Goal: Task Accomplishment & Management: Manage account settings

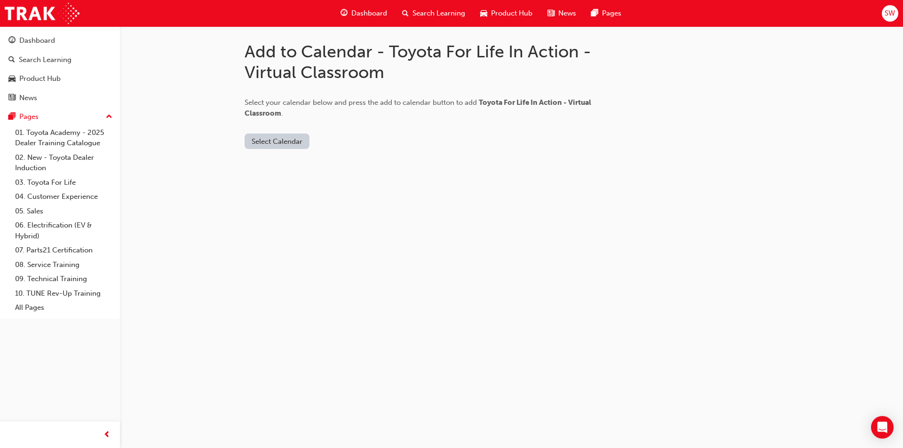
click at [294, 143] on button "Select Calendar" at bounding box center [277, 142] width 65 height 16
click at [283, 167] on div "[DOMAIN_NAME]" at bounding box center [277, 164] width 57 height 11
click at [344, 146] on button "Add to Calendar" at bounding box center [356, 142] width 67 height 16
